Goal: Navigation & Orientation: Find specific page/section

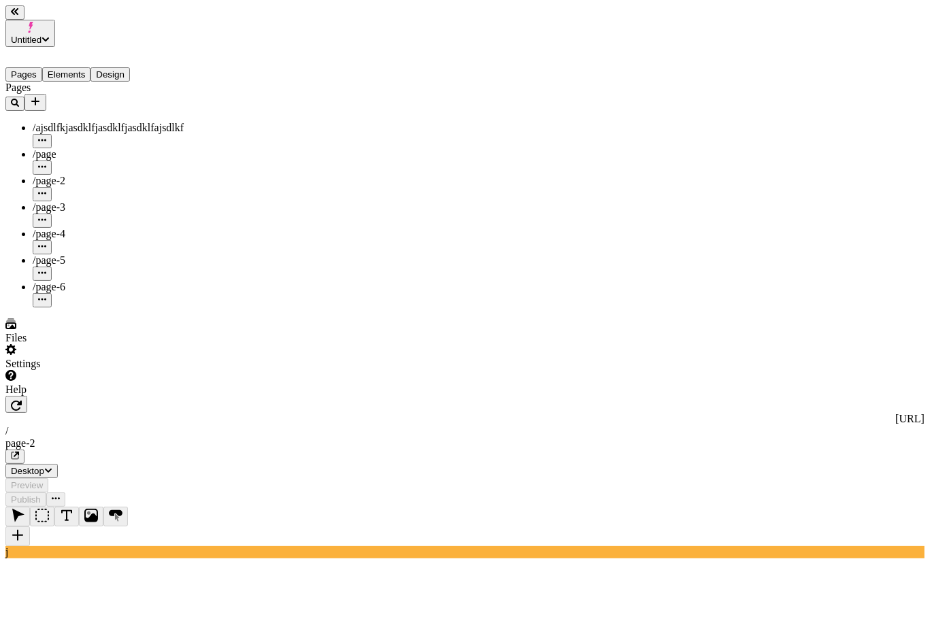
click at [79, 281] on div "/page-6" at bounding box center [101, 287] width 136 height 12
click at [88, 254] on div "/page-5" at bounding box center [101, 267] width 136 height 27
click at [86, 228] on div "/page-4" at bounding box center [101, 234] width 136 height 12
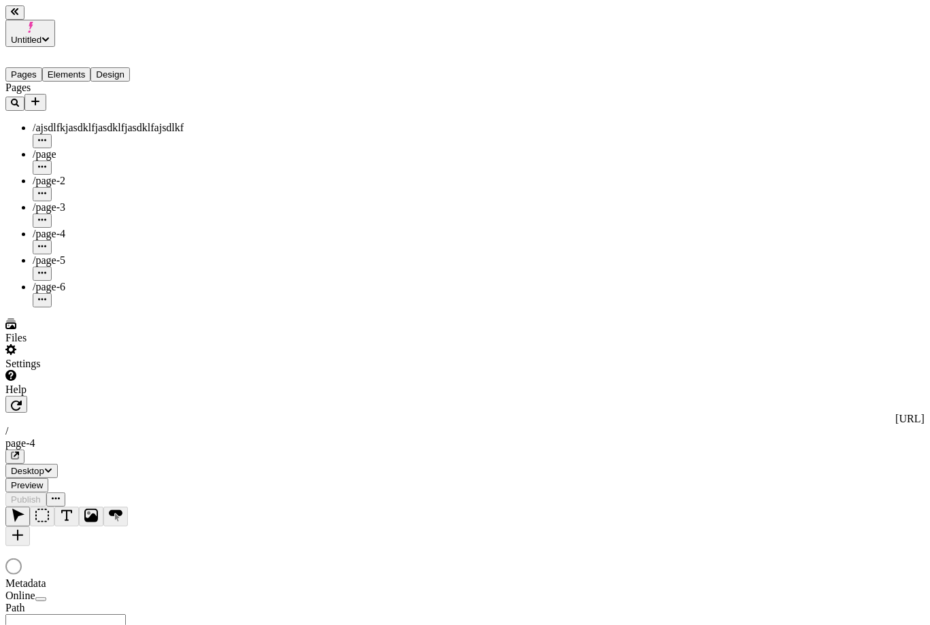
type input "/page-4"
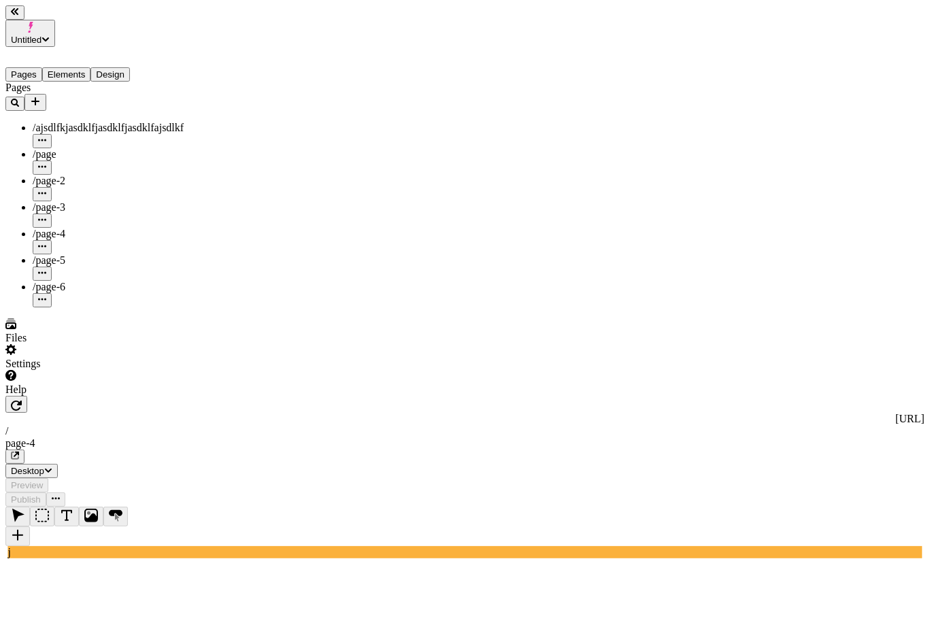
click at [84, 254] on div "/page-5" at bounding box center [101, 267] width 136 height 27
click at [78, 281] on div "/page-6" at bounding box center [101, 287] width 136 height 12
click at [77, 228] on div "/page-4" at bounding box center [101, 234] width 136 height 12
click at [70, 254] on div "/page-5" at bounding box center [101, 260] width 136 height 12
click at [75, 228] on div "/page-4" at bounding box center [101, 241] width 136 height 27
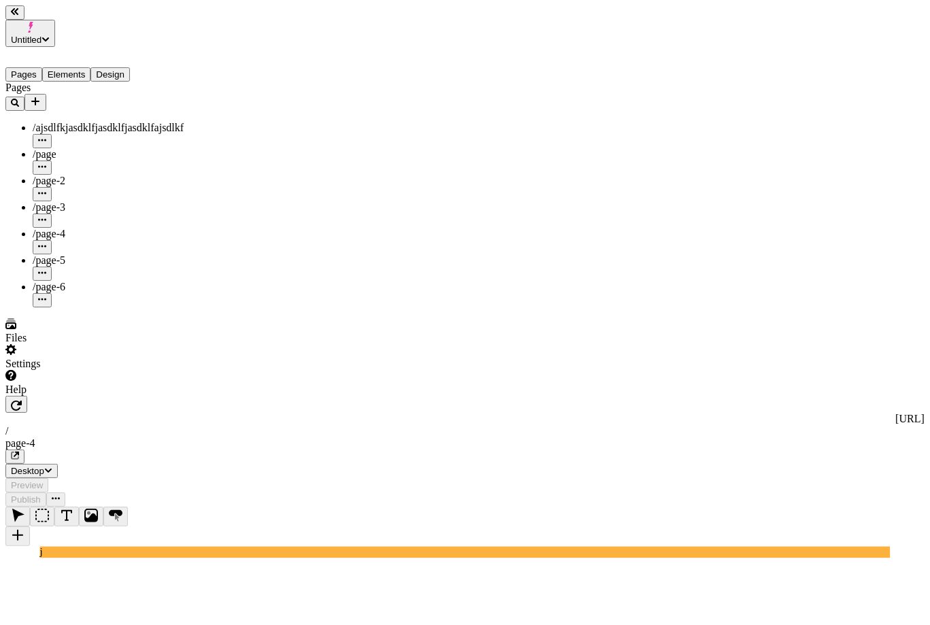
click at [75, 201] on div "/page-3" at bounding box center [101, 207] width 136 height 12
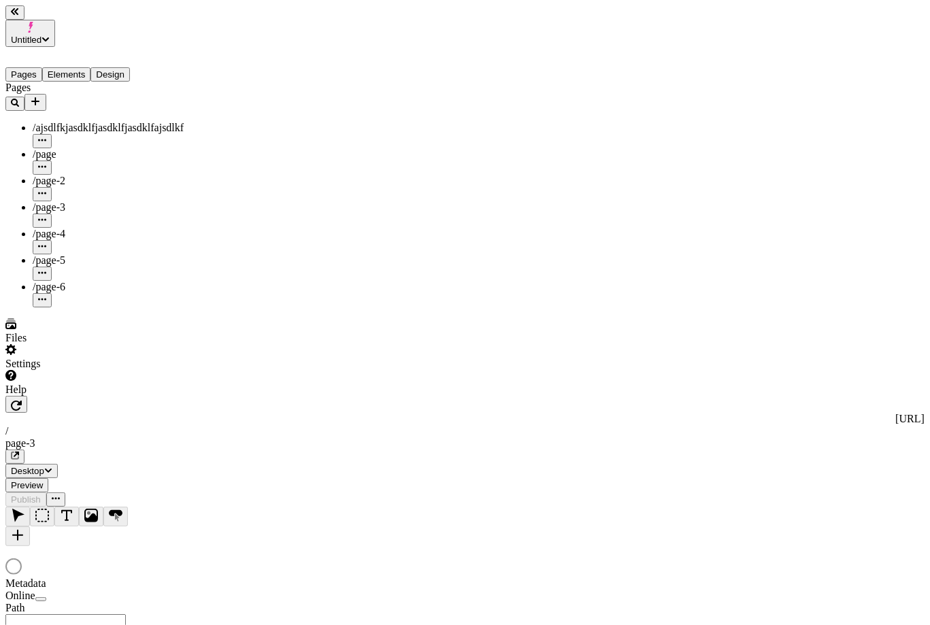
type input "/page-3"
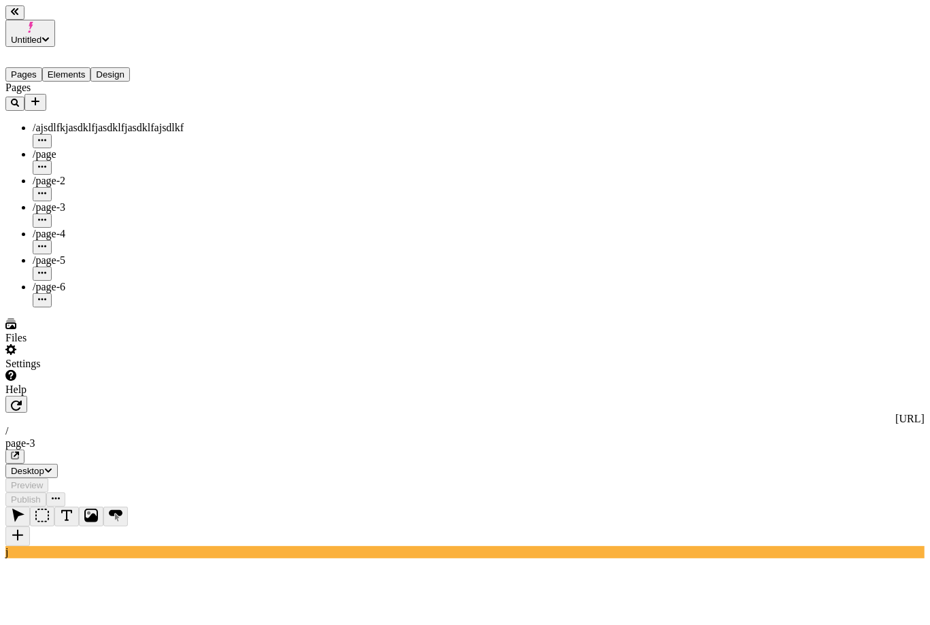
click at [47, 228] on span "/page-4" at bounding box center [49, 234] width 33 height 12
click at [53, 254] on span "/page-5" at bounding box center [49, 260] width 33 height 12
click at [69, 281] on div "/page-6" at bounding box center [101, 287] width 136 height 12
click at [77, 201] on div "/page-3" at bounding box center [101, 214] width 136 height 27
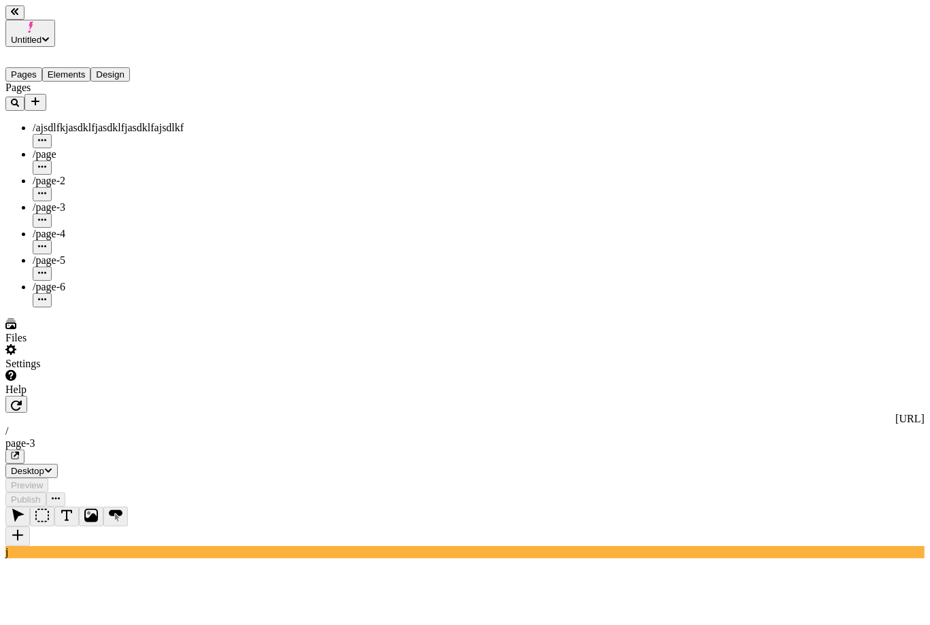
click at [59, 254] on span "/page-5" at bounding box center [49, 260] width 33 height 12
click at [69, 148] on div "/page" at bounding box center [101, 154] width 136 height 12
click at [69, 254] on div "/page-5" at bounding box center [101, 260] width 136 height 12
click at [76, 228] on div "/page-4" at bounding box center [101, 234] width 136 height 12
click at [55, 20] on button "Untitled" at bounding box center [30, 33] width 50 height 27
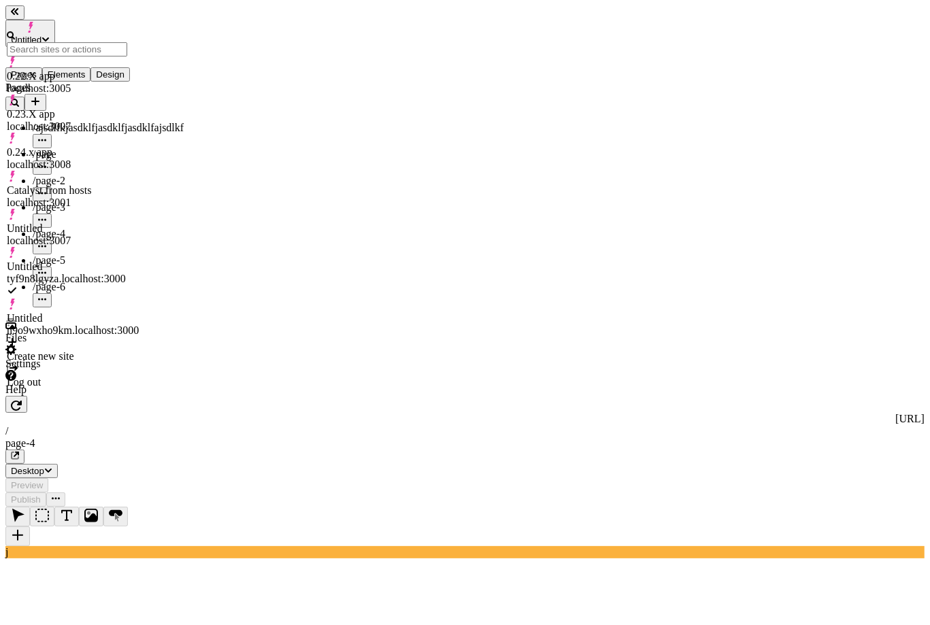
click at [101, 209] on div "Untitled localhost:3007" at bounding box center [73, 228] width 132 height 38
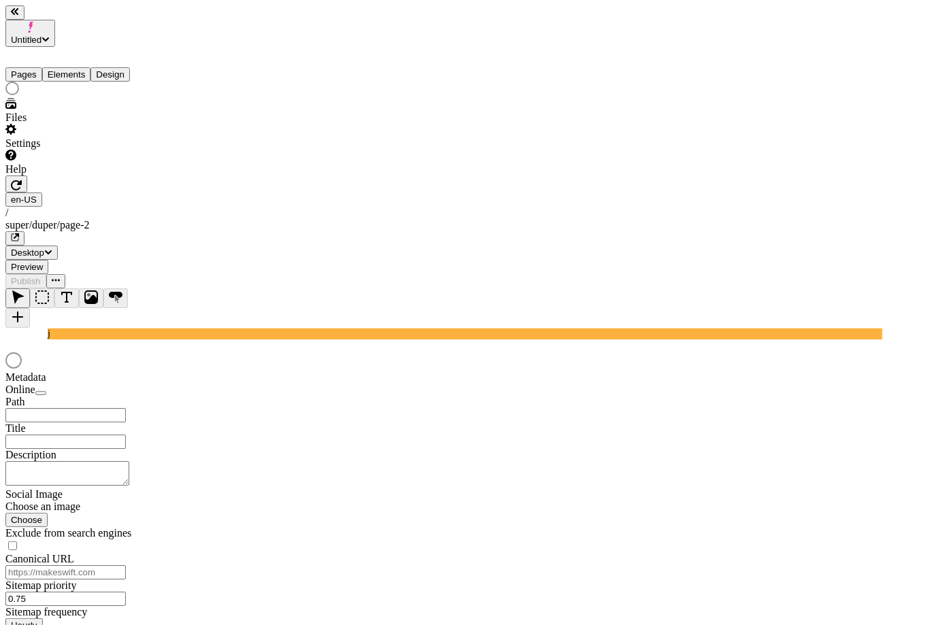
type input "/super/duper/page-2"
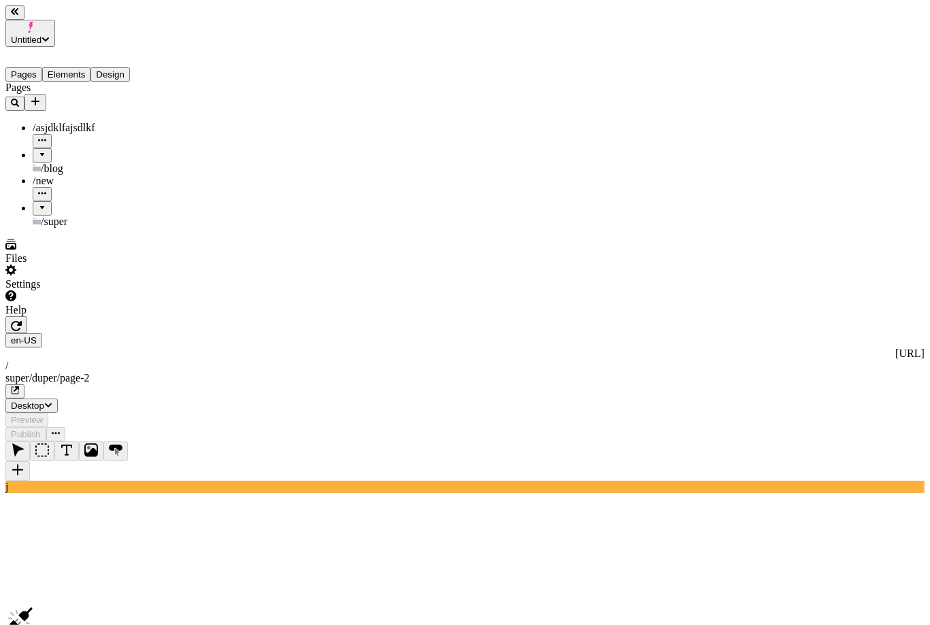
click at [55, 24] on button "Untitled" at bounding box center [30, 33] width 50 height 27
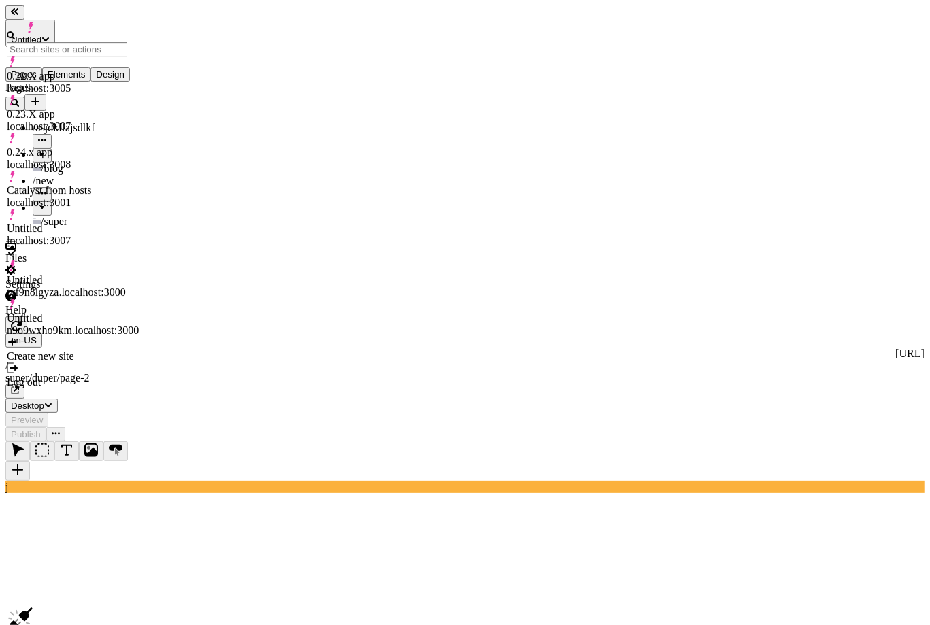
click at [28, 228] on div "Pages /asjdklfajsdlkf /blog /new /super" at bounding box center [86, 155] width 163 height 146
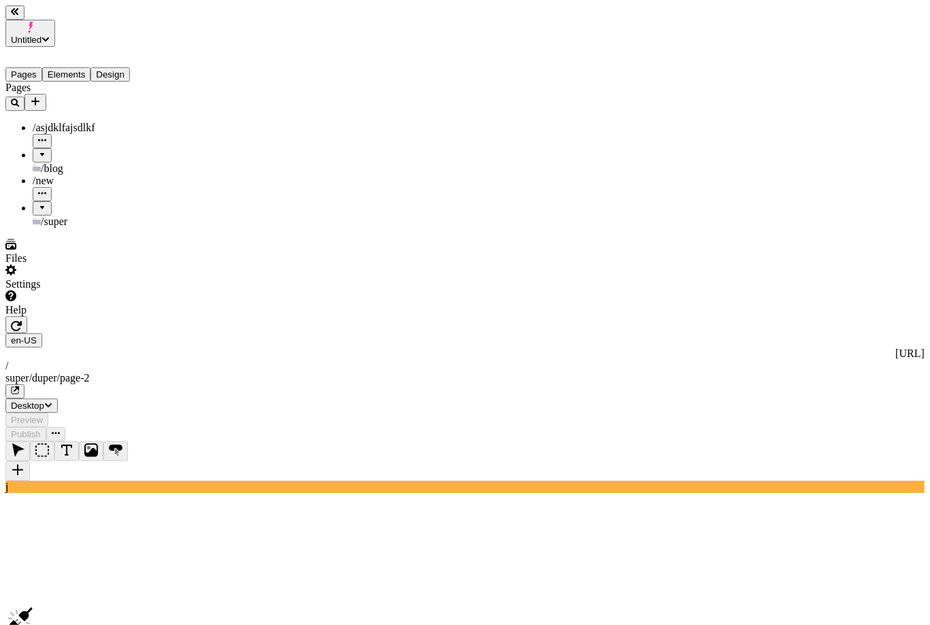
click at [60, 148] on div "/blog" at bounding box center [100, 161] width 135 height 27
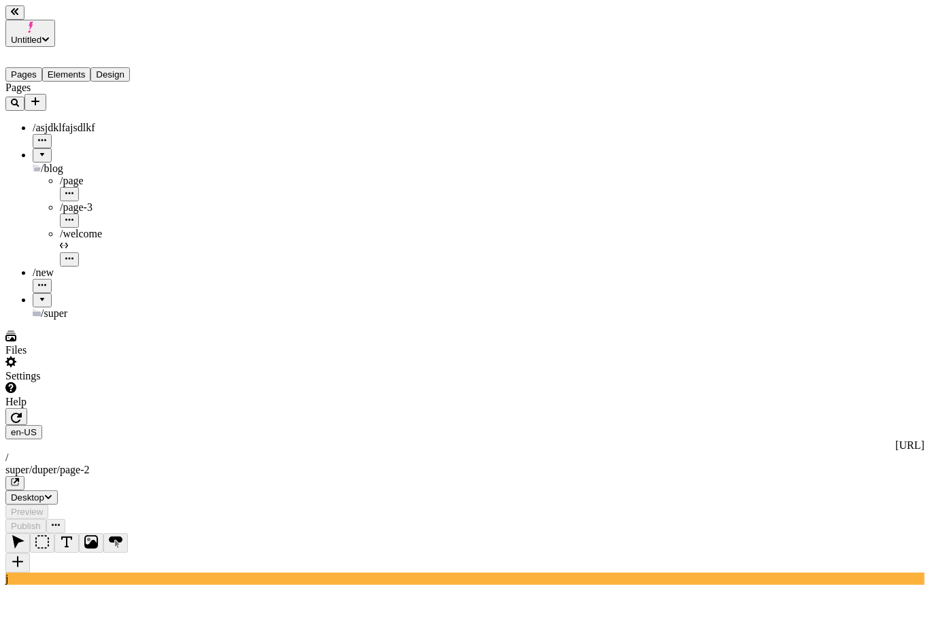
click at [78, 175] on div "/page" at bounding box center [114, 181] width 108 height 12
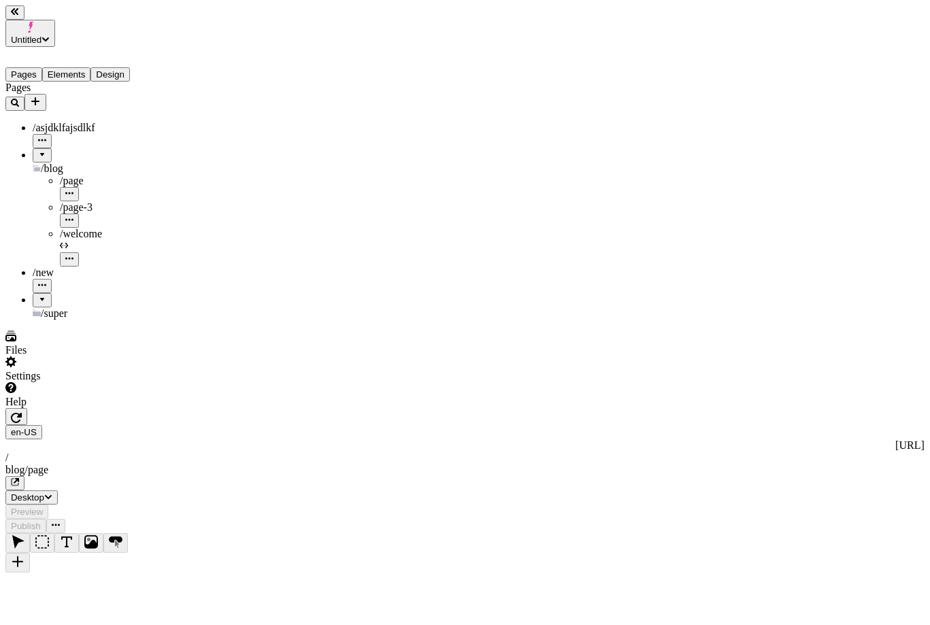
click at [71, 201] on span "/page-3" at bounding box center [76, 207] width 33 height 12
click at [74, 228] on span "/welcome" at bounding box center [81, 234] width 42 height 12
click at [59, 267] on div "/new" at bounding box center [100, 273] width 135 height 12
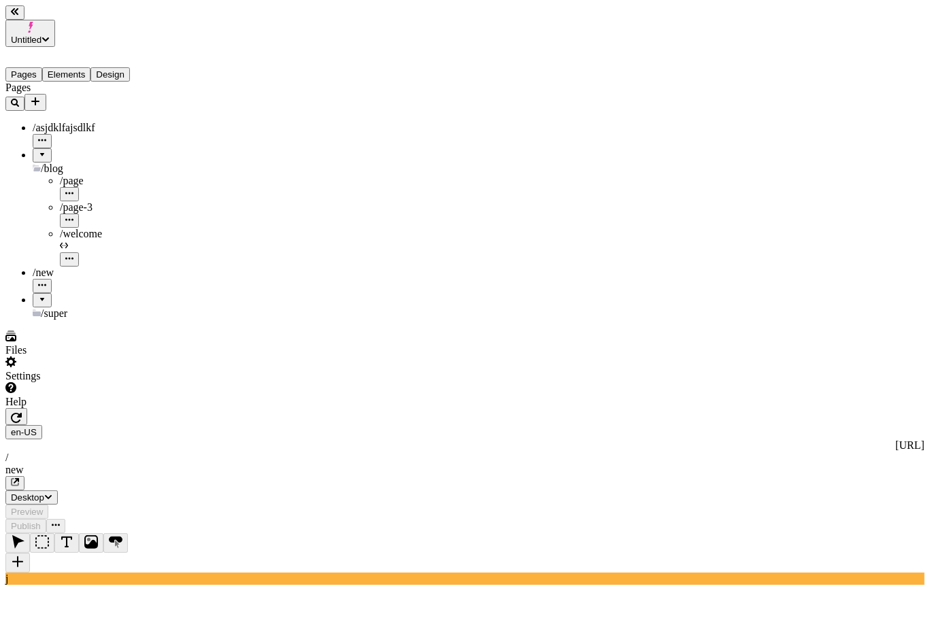
click at [41, 35] on span "Untitled" at bounding box center [26, 40] width 31 height 10
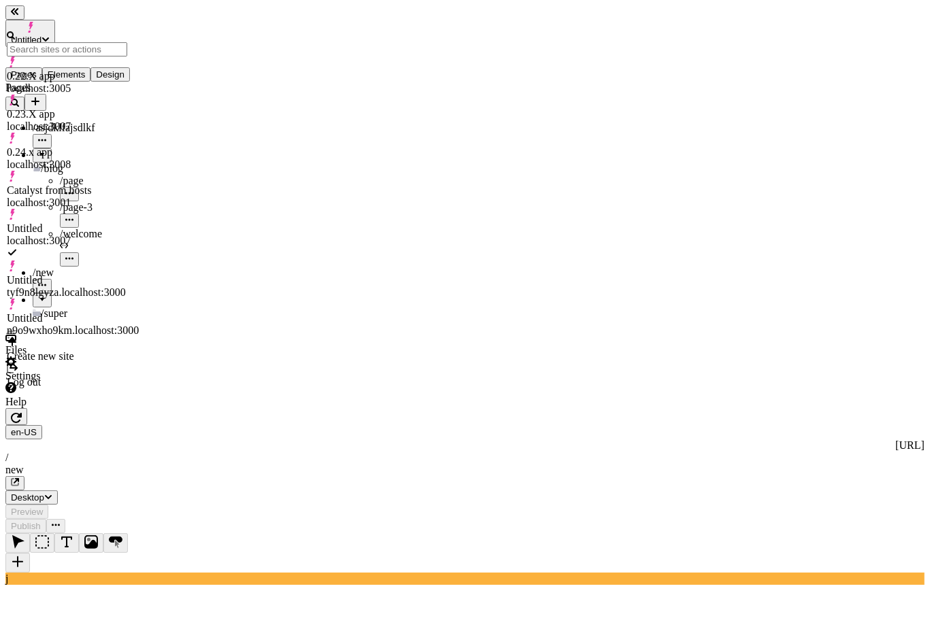
click at [137, 274] on div "Untitled tyf9n8lgyza.localhost:3000" at bounding box center [73, 286] width 132 height 24
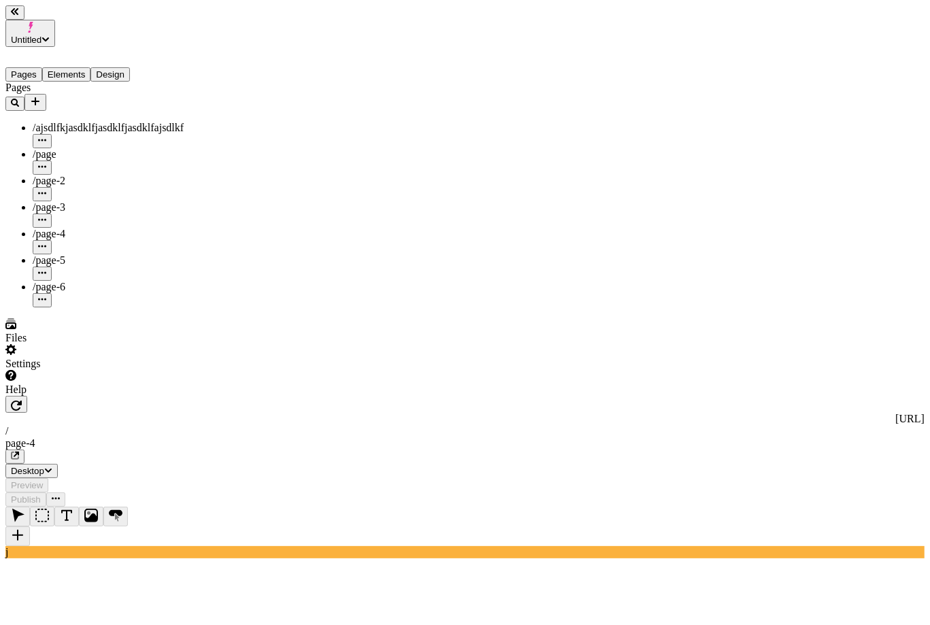
click at [95, 175] on div "/page-2" at bounding box center [100, 188] width 135 height 27
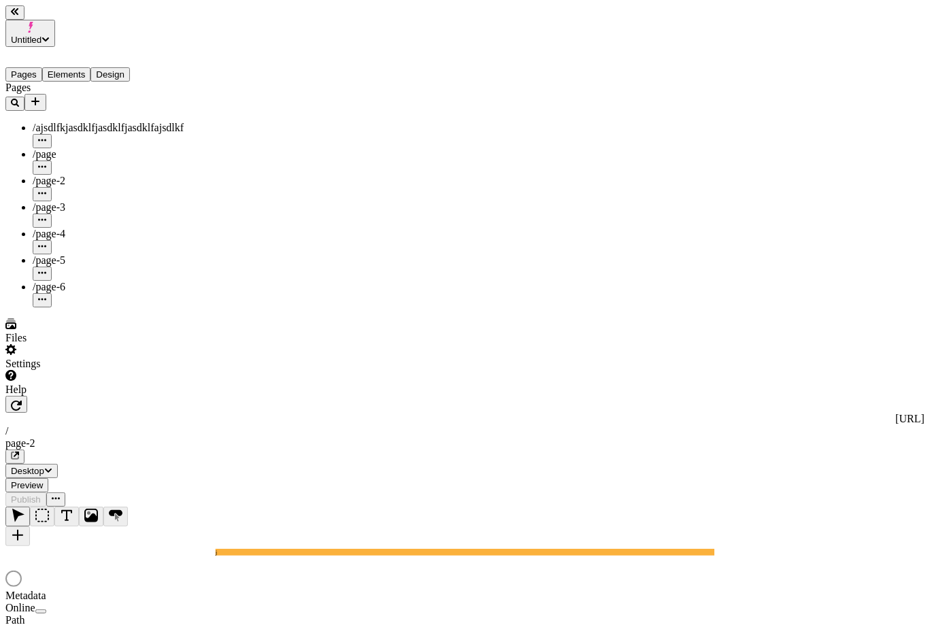
click at [69, 228] on div "/page-4" at bounding box center [100, 241] width 135 height 27
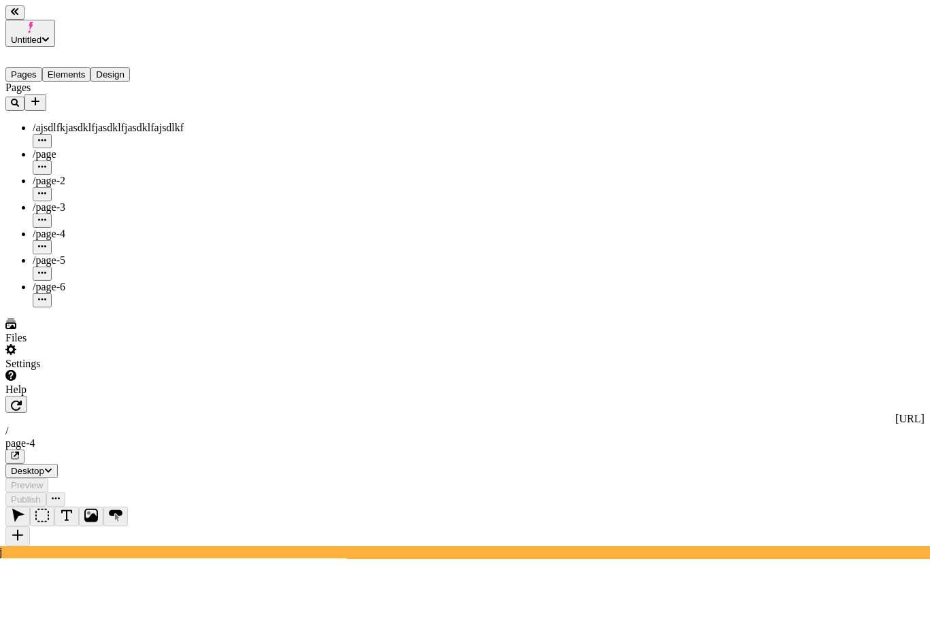
click at [67, 281] on div "/page-6" at bounding box center [100, 294] width 135 height 27
